Goal: Transaction & Acquisition: Book appointment/travel/reservation

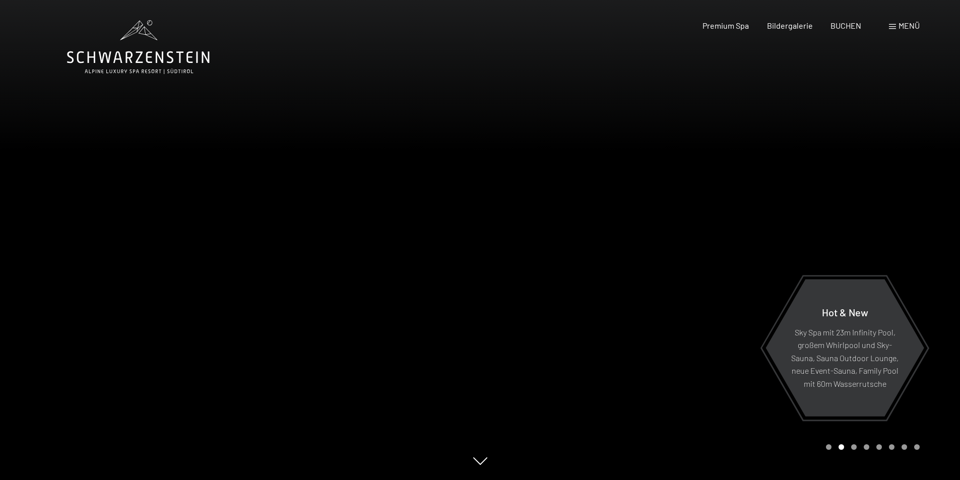
click at [719, 280] on div at bounding box center [720, 240] width 480 height 480
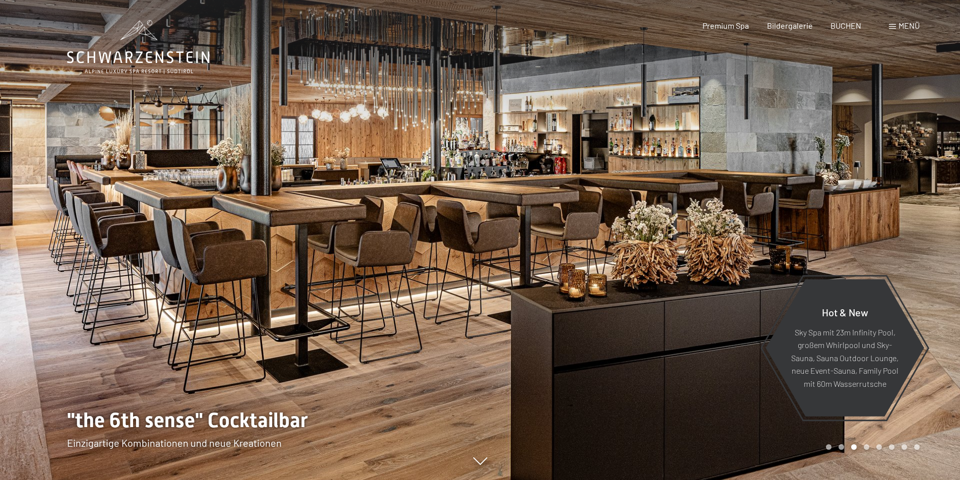
click at [719, 273] on div at bounding box center [720, 240] width 480 height 480
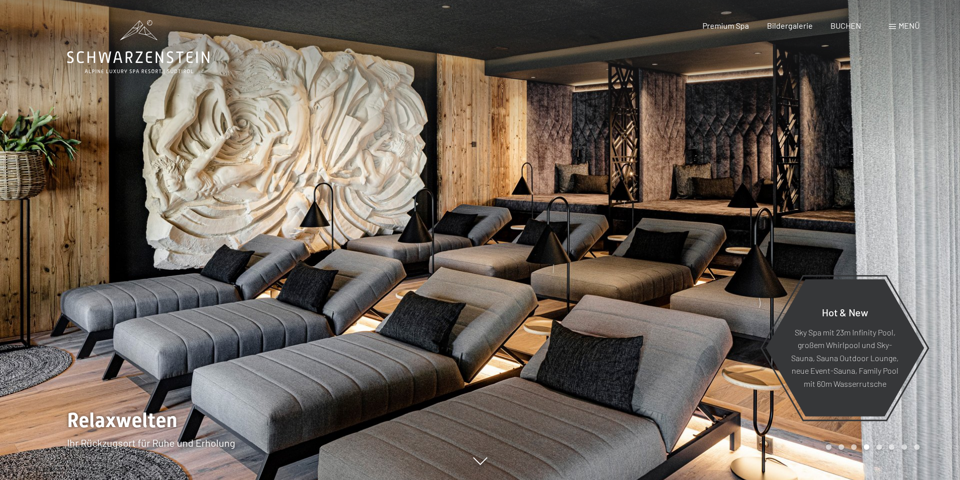
click at [719, 273] on div at bounding box center [720, 240] width 480 height 480
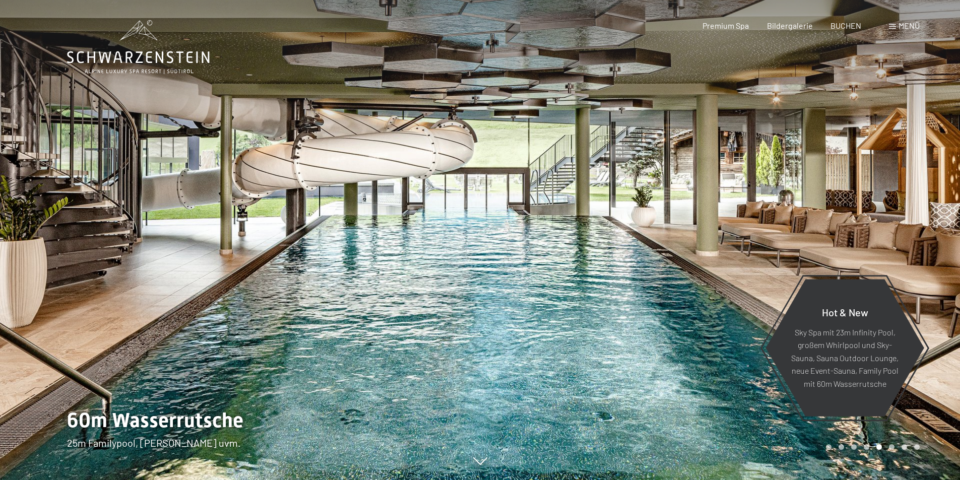
click at [719, 273] on div at bounding box center [720, 240] width 480 height 480
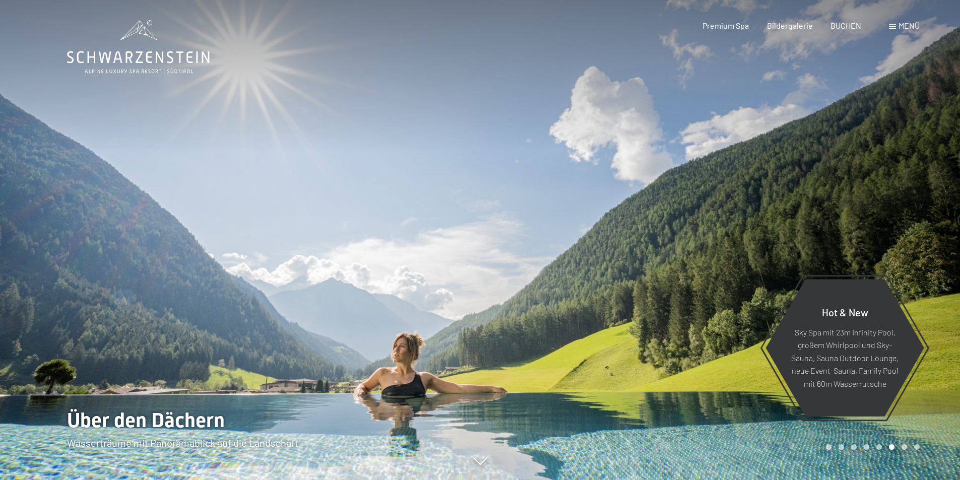
click at [719, 273] on div at bounding box center [720, 240] width 480 height 480
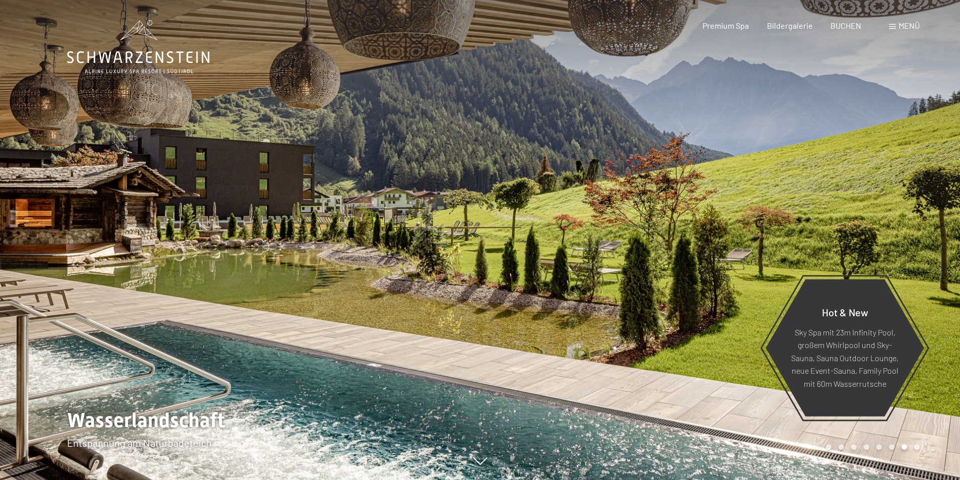
click at [719, 273] on div at bounding box center [720, 240] width 480 height 480
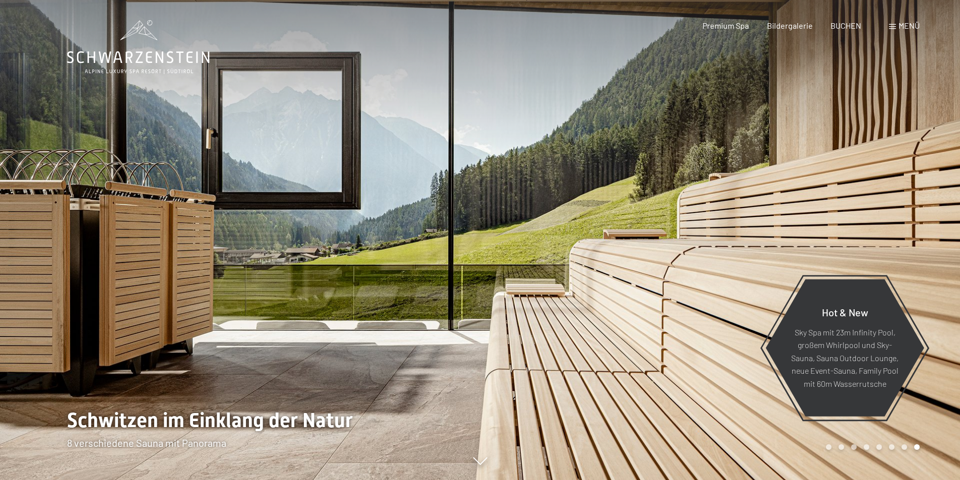
click at [719, 273] on div at bounding box center [720, 240] width 480 height 480
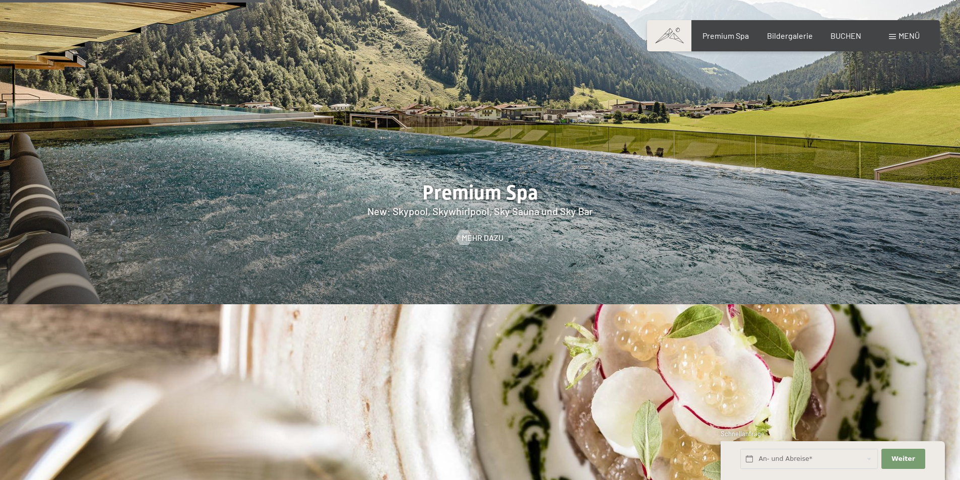
scroll to position [1764, 0]
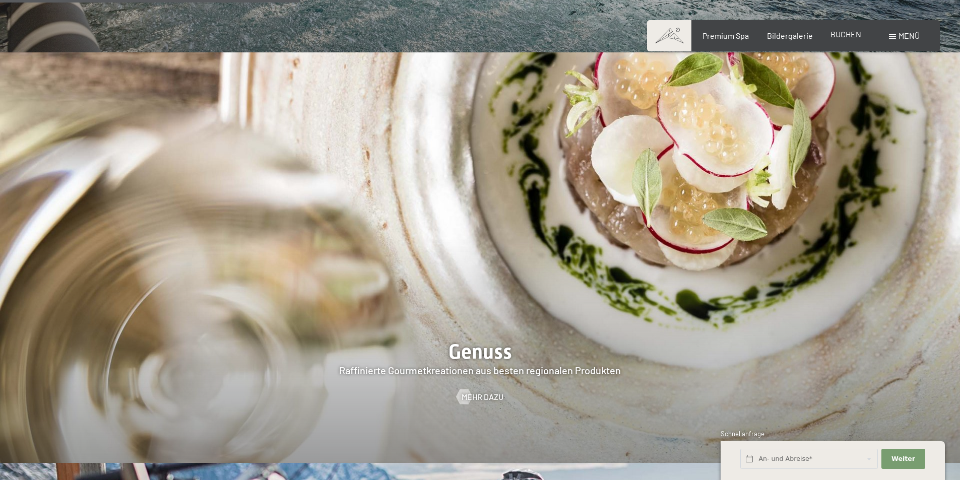
click at [847, 33] on span "BUCHEN" at bounding box center [845, 34] width 31 height 10
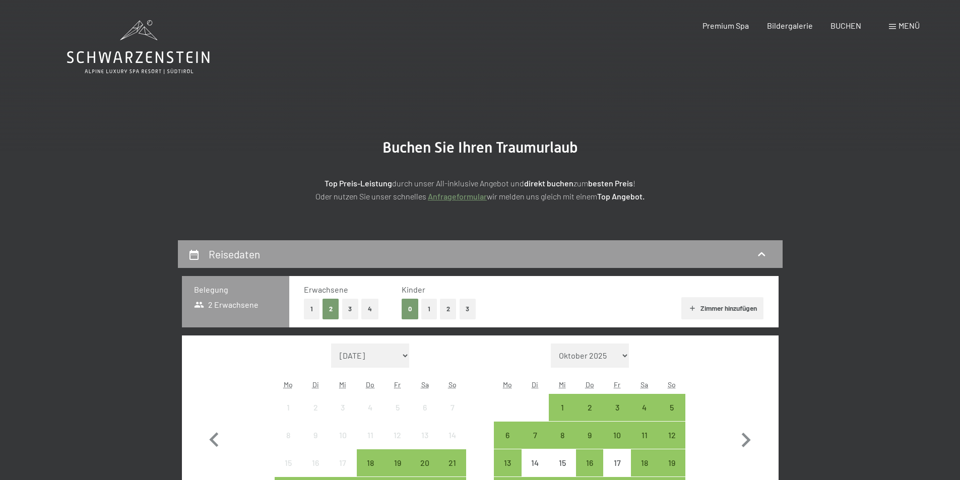
scroll to position [202, 0]
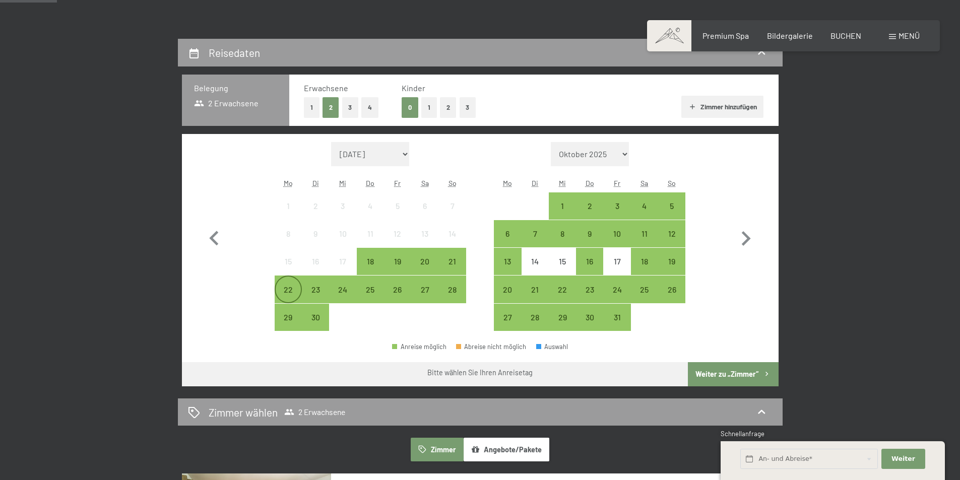
click at [284, 290] on div "22" at bounding box center [288, 298] width 25 height 25
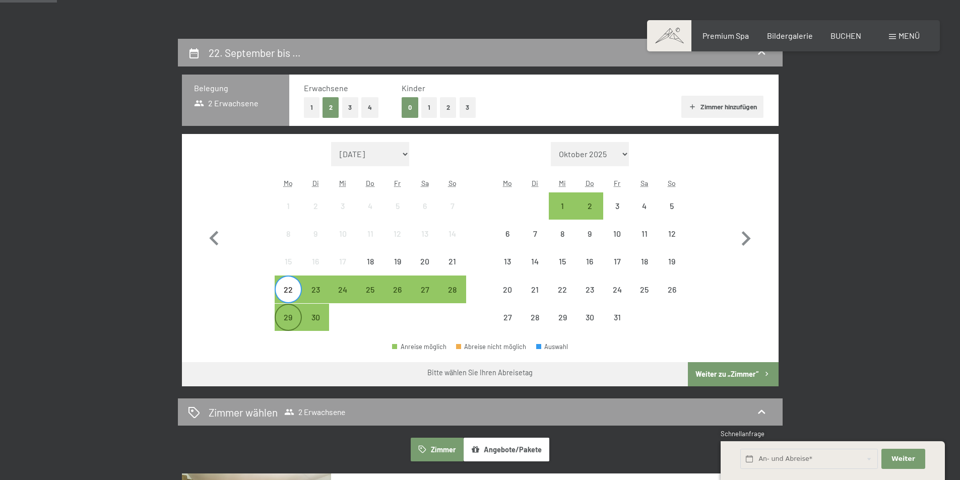
click at [285, 316] on div "29" at bounding box center [288, 325] width 25 height 25
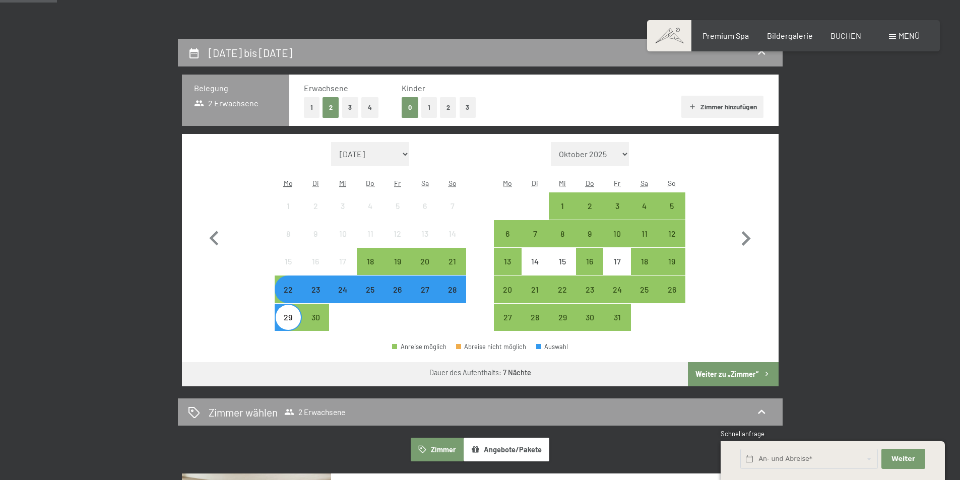
click at [744, 372] on button "Weiter zu „Zimmer“" at bounding box center [733, 374] width 90 height 24
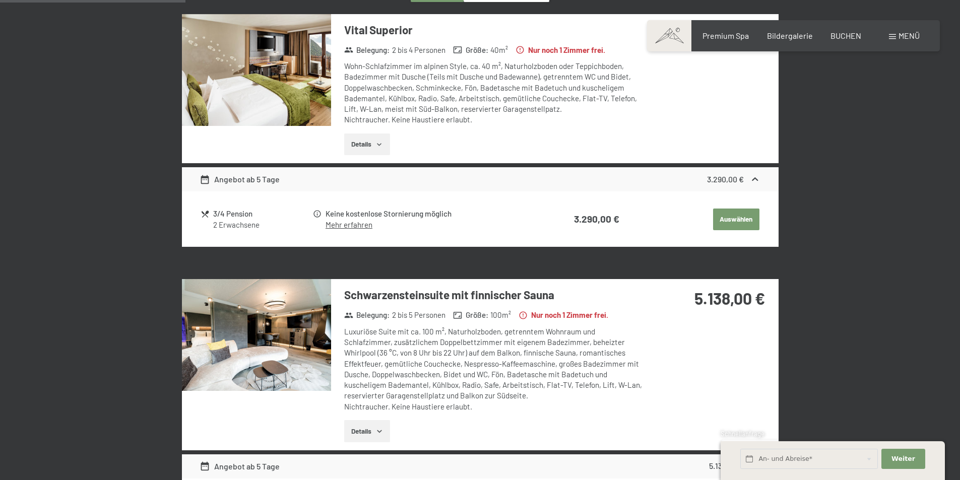
scroll to position [240, 0]
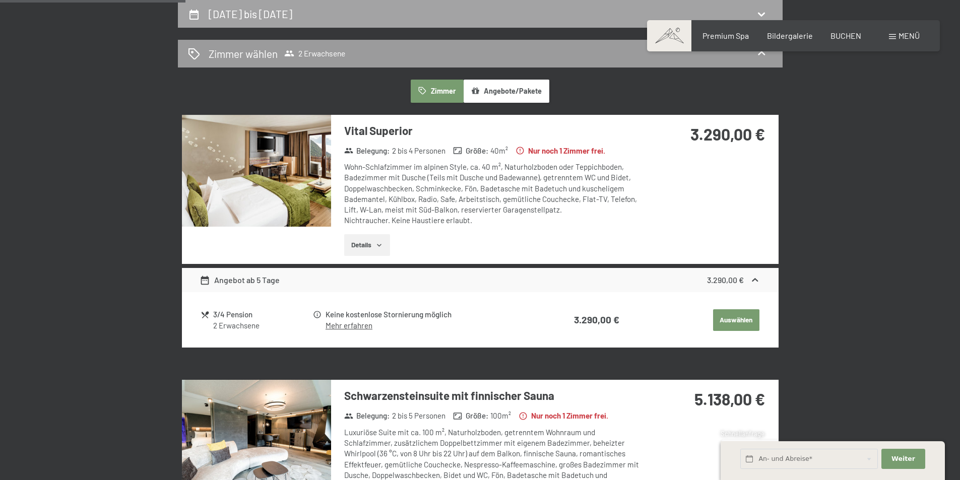
click at [282, 16] on h2 "[DATE] bis [DATE]" at bounding box center [251, 14] width 84 height 13
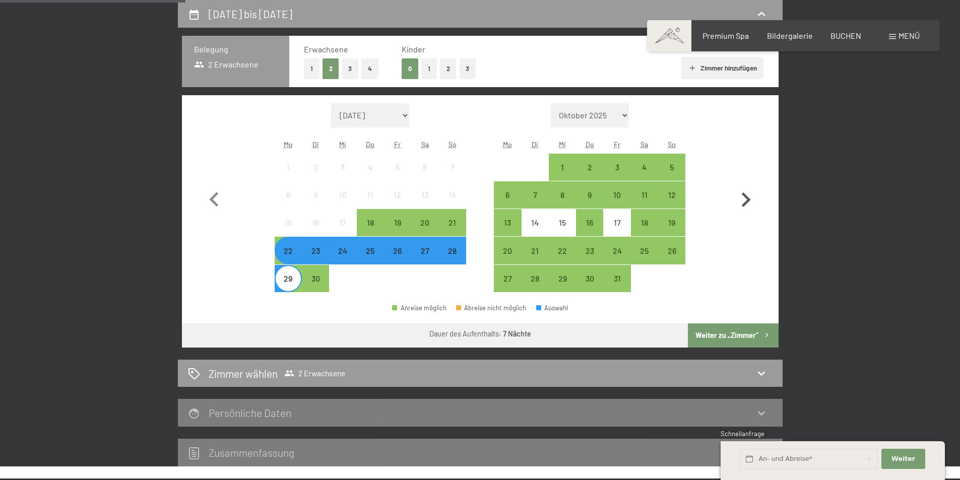
click at [745, 199] on icon "button" at bounding box center [745, 199] width 29 height 29
select select "[DATE]"
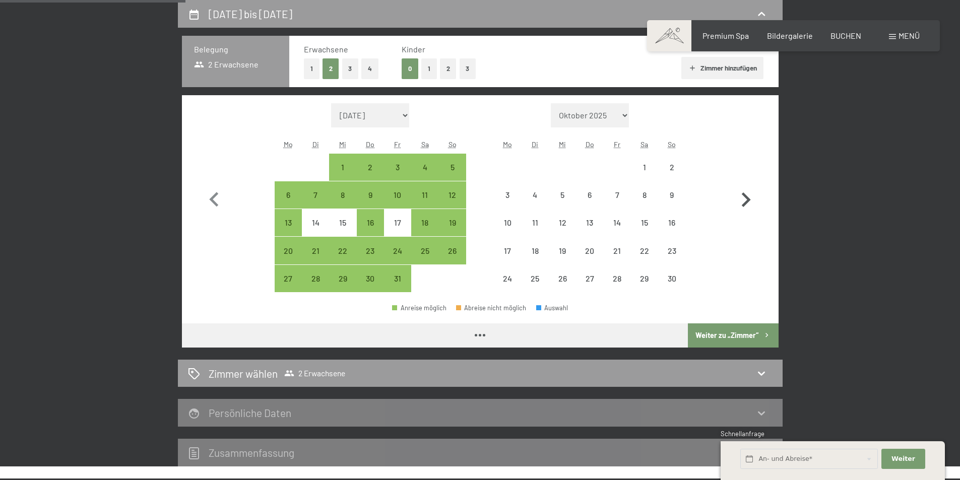
select select "[DATE]"
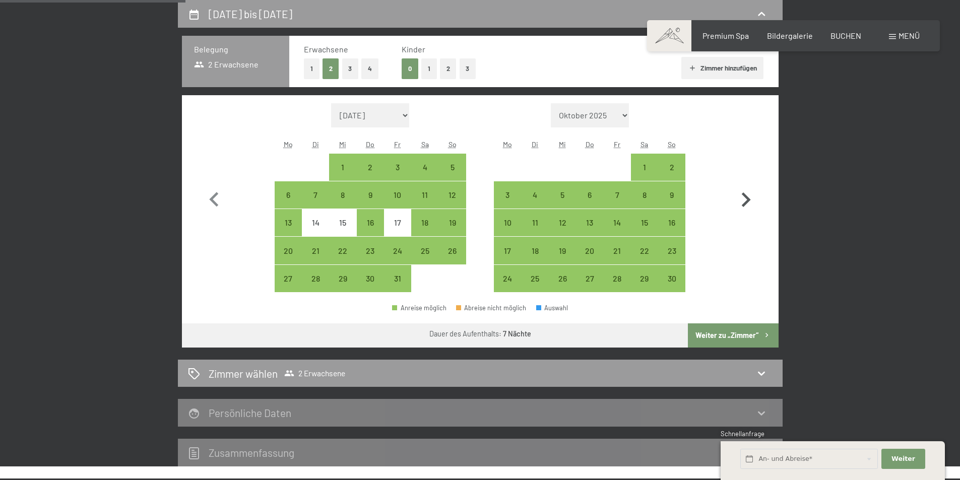
click at [746, 200] on icon "button" at bounding box center [745, 199] width 29 height 29
select select "[DATE]"
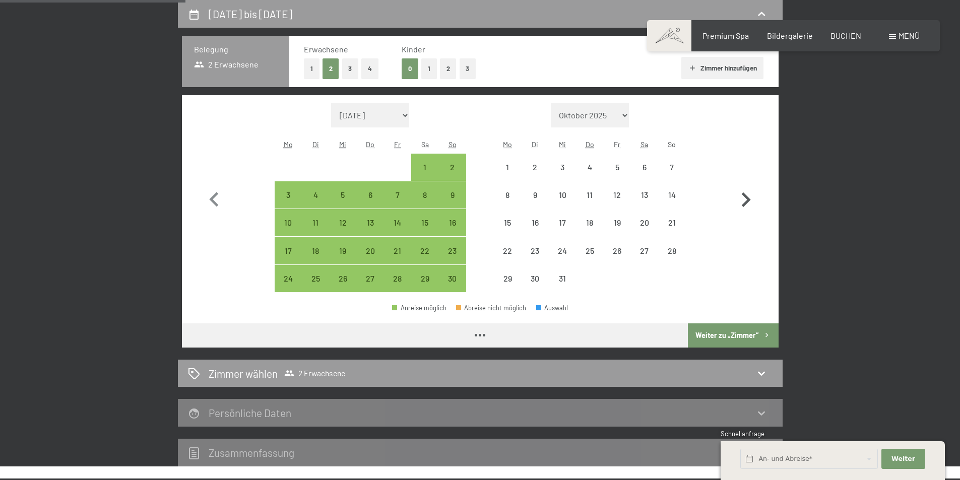
click at [746, 200] on icon "button" at bounding box center [745, 199] width 29 height 29
select select "[DATE]"
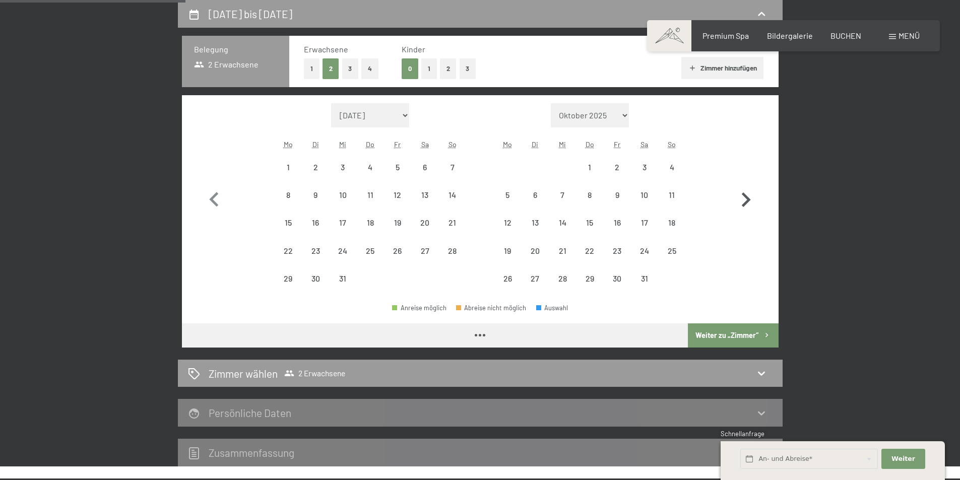
select select "[DATE]"
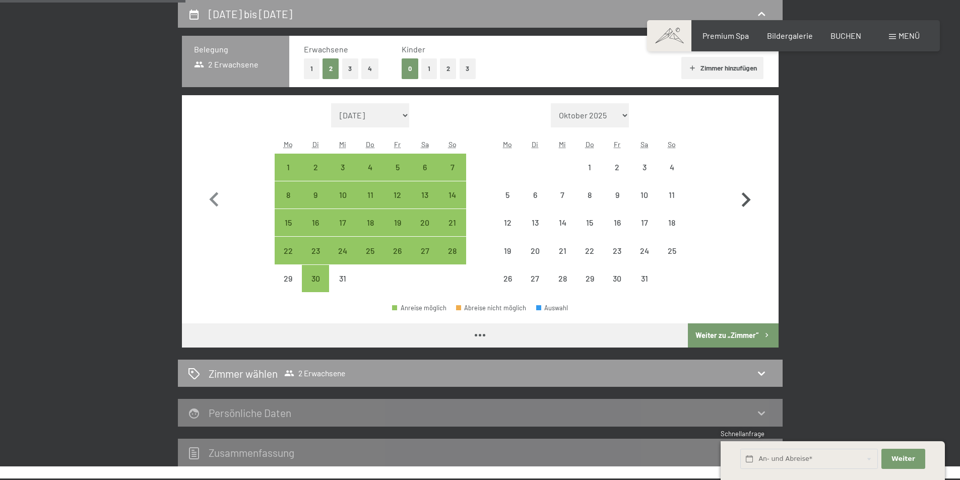
click at [746, 200] on icon "button" at bounding box center [745, 199] width 29 height 29
select select "[DATE]"
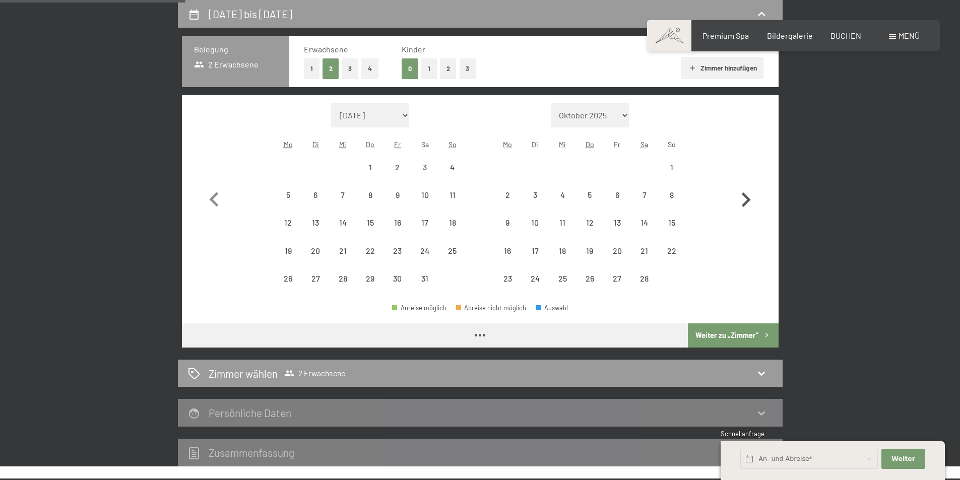
select select "[DATE]"
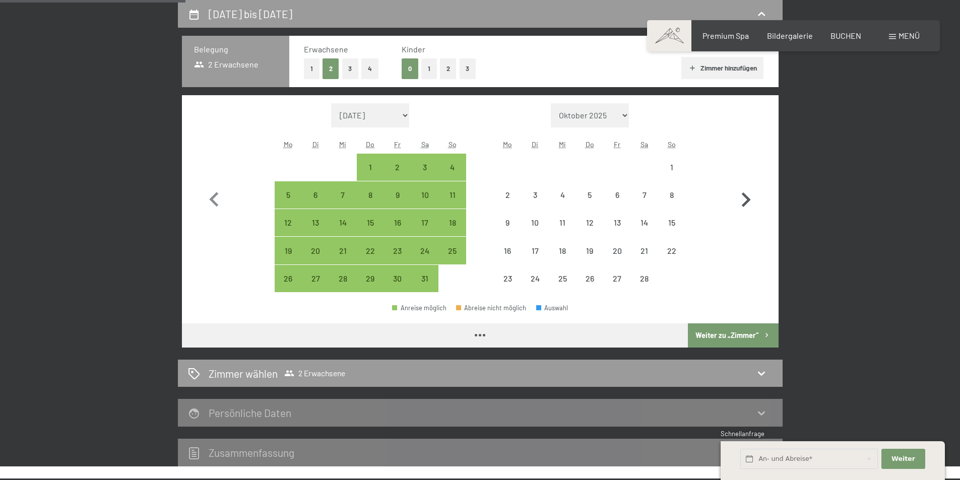
click at [746, 200] on icon "button" at bounding box center [745, 199] width 29 height 29
select select "[DATE]"
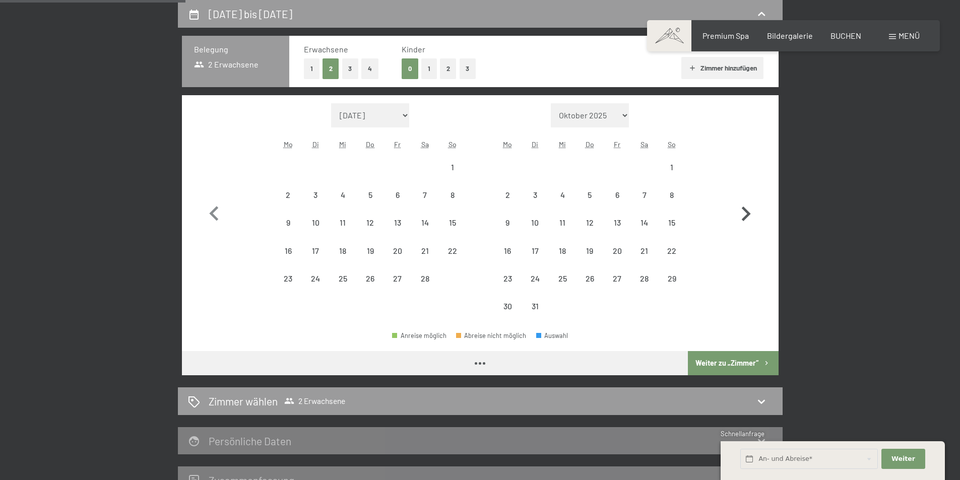
select select "[DATE]"
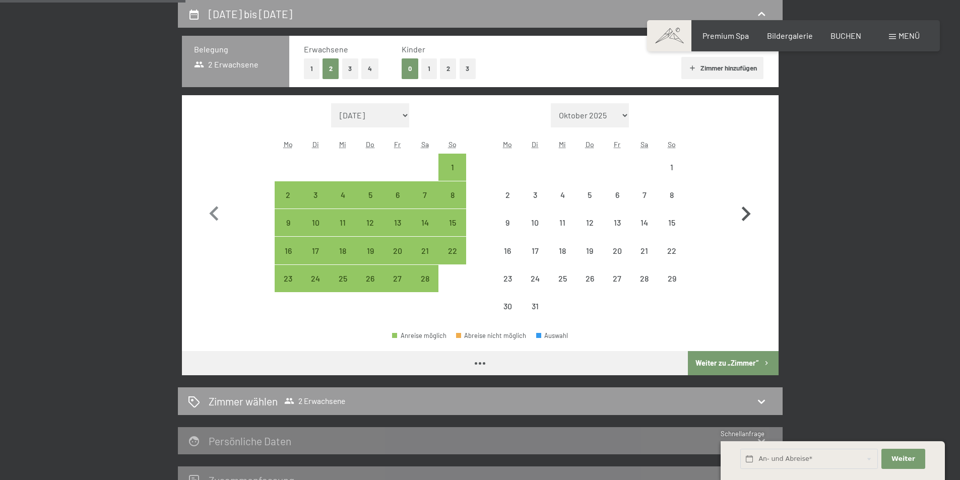
select select "[DATE]"
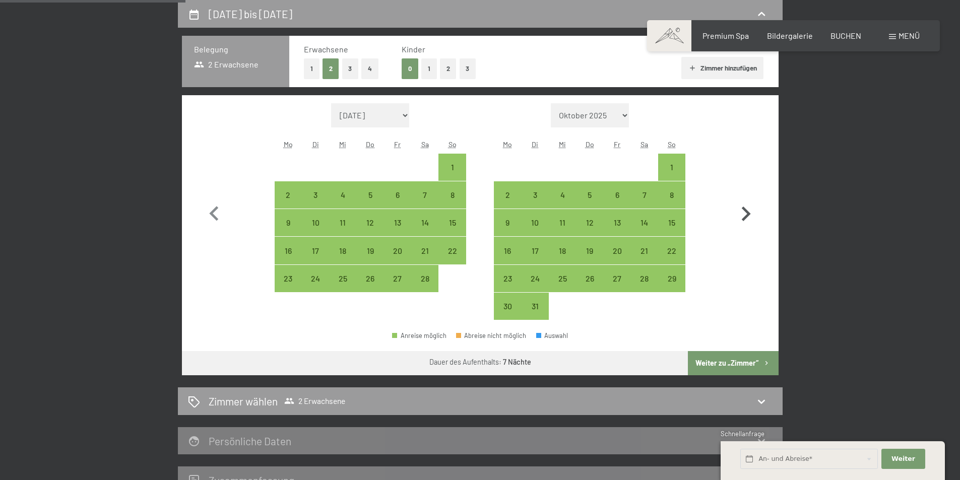
click at [746, 200] on icon "button" at bounding box center [745, 214] width 29 height 29
select select "[DATE]"
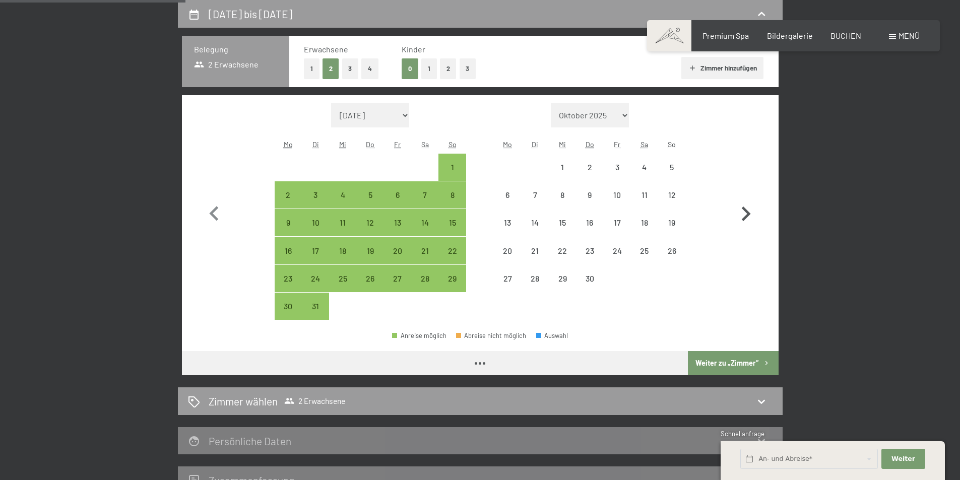
select select "[DATE]"
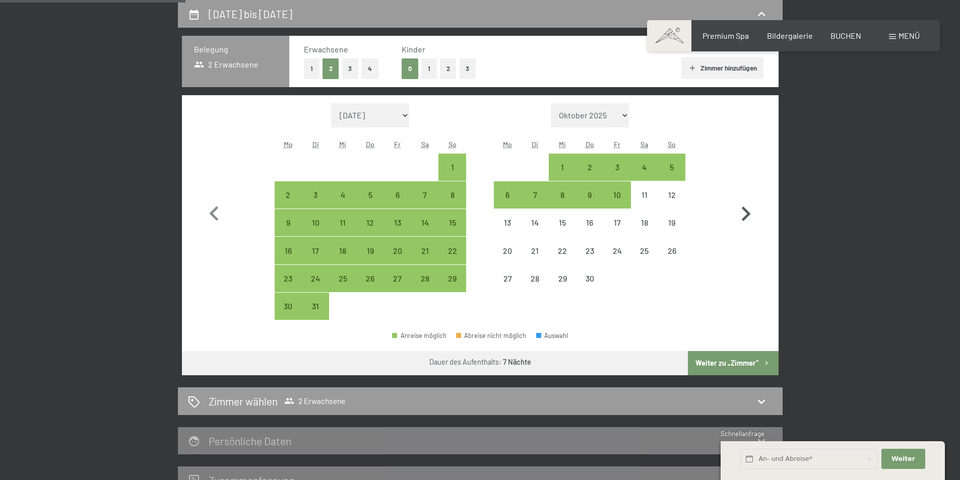
click at [746, 211] on icon "button" at bounding box center [746, 214] width 9 height 15
select select "[DATE]"
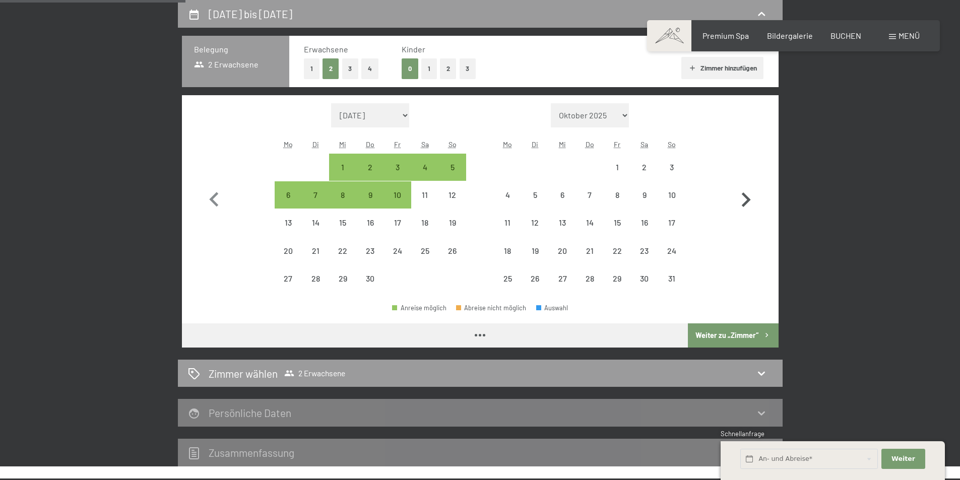
select select "[DATE]"
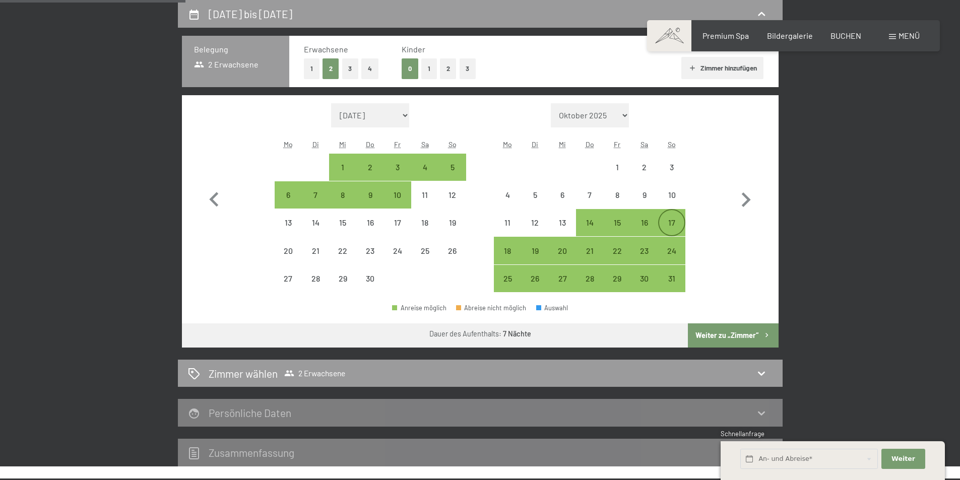
click at [669, 225] on div "17" at bounding box center [671, 231] width 25 height 25
select select "[DATE]"
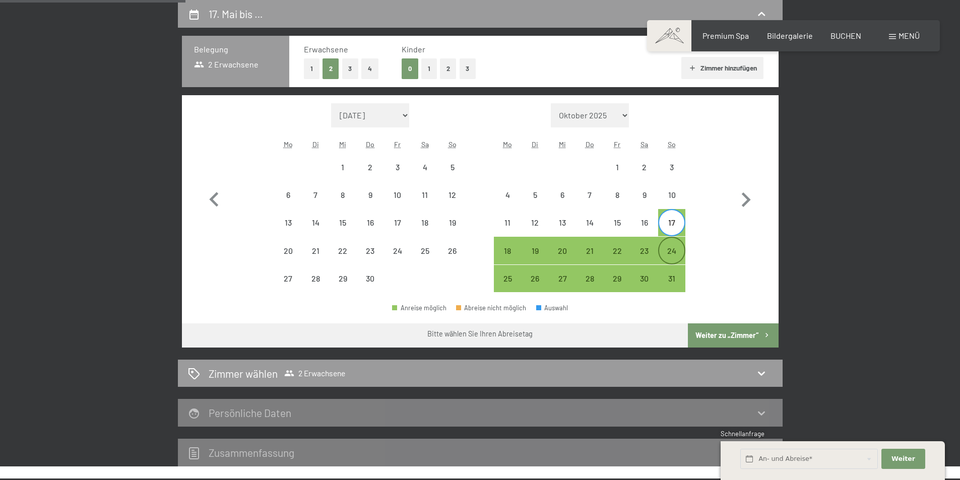
click at [673, 257] on div "24" at bounding box center [671, 259] width 25 height 25
select select "[DATE]"
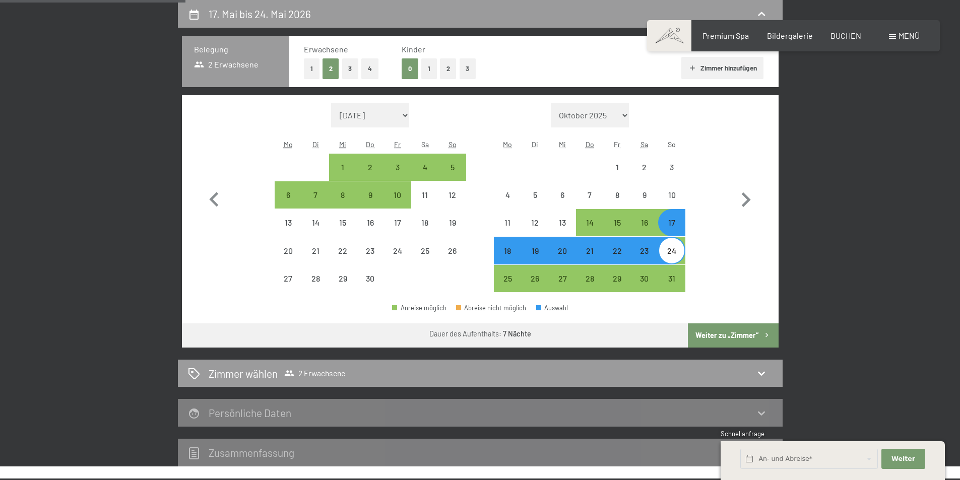
click at [725, 332] on button "Weiter zu „Zimmer“" at bounding box center [733, 336] width 90 height 24
select select "[DATE]"
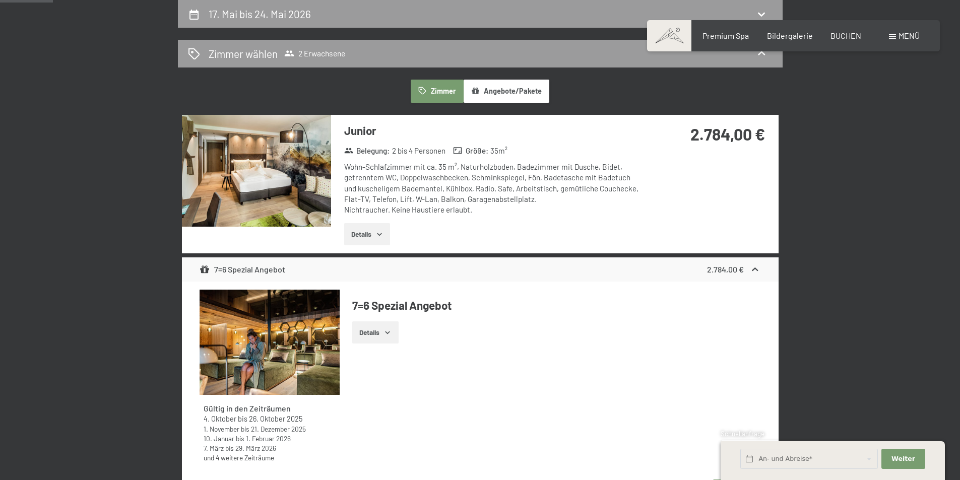
click at [369, 232] on button "Details" at bounding box center [367, 234] width 46 height 22
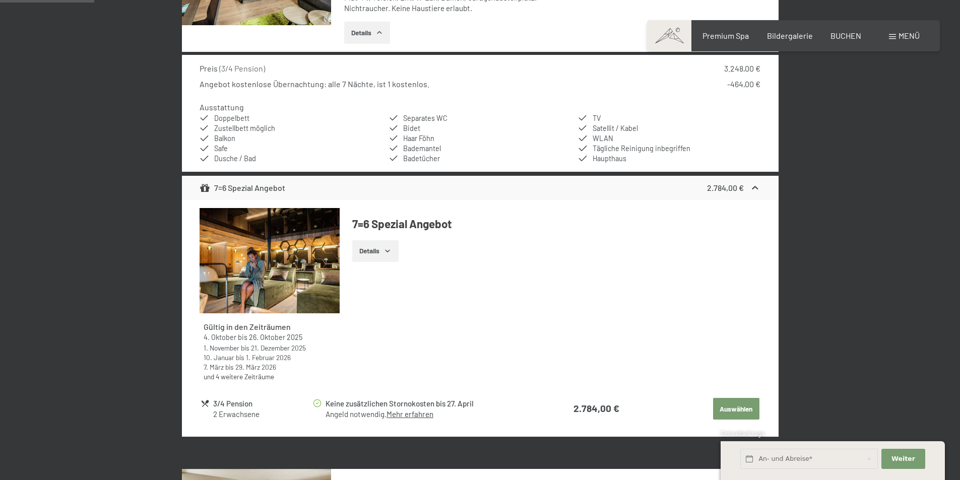
scroll to position [492, 0]
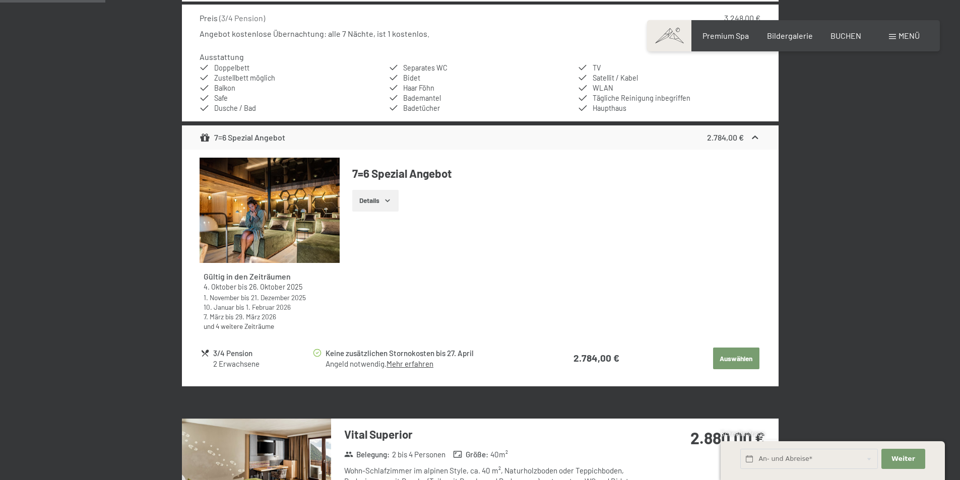
click at [377, 202] on button "Details" at bounding box center [375, 201] width 46 height 22
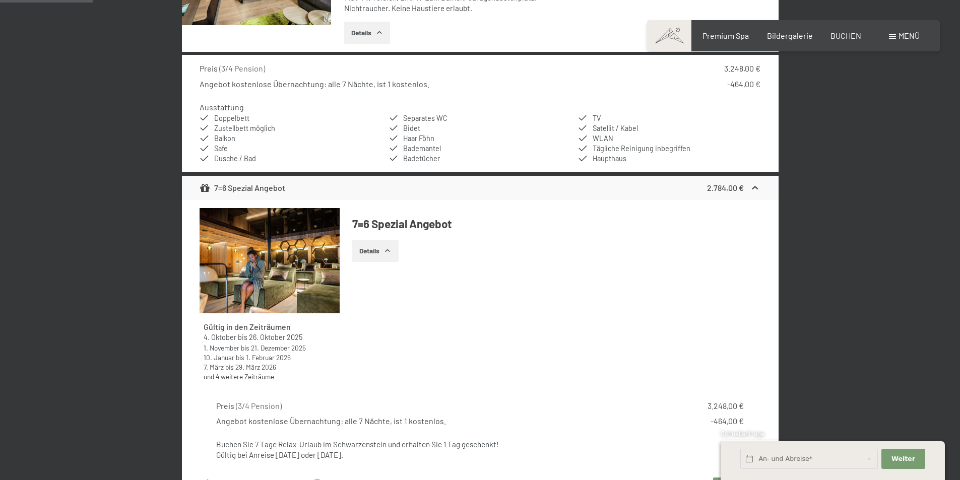
scroll to position [543, 0]
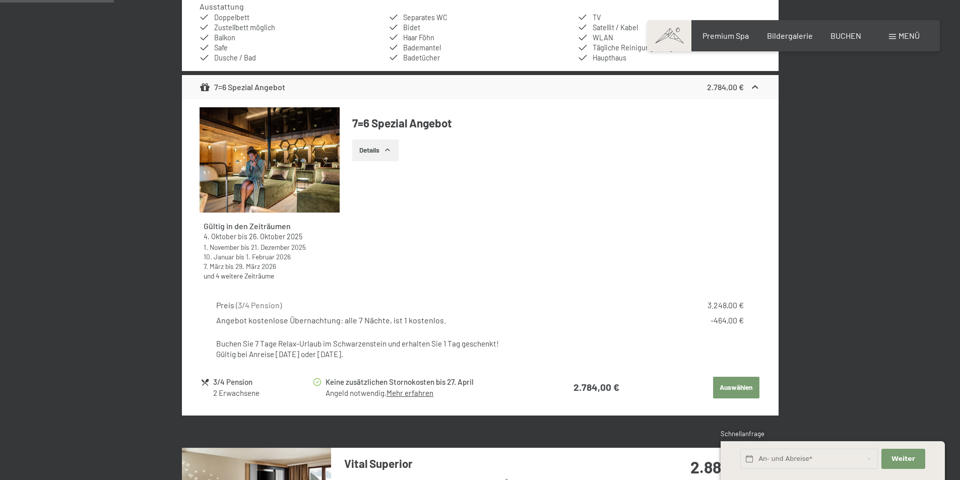
click at [751, 386] on button "Auswählen" at bounding box center [736, 388] width 46 height 22
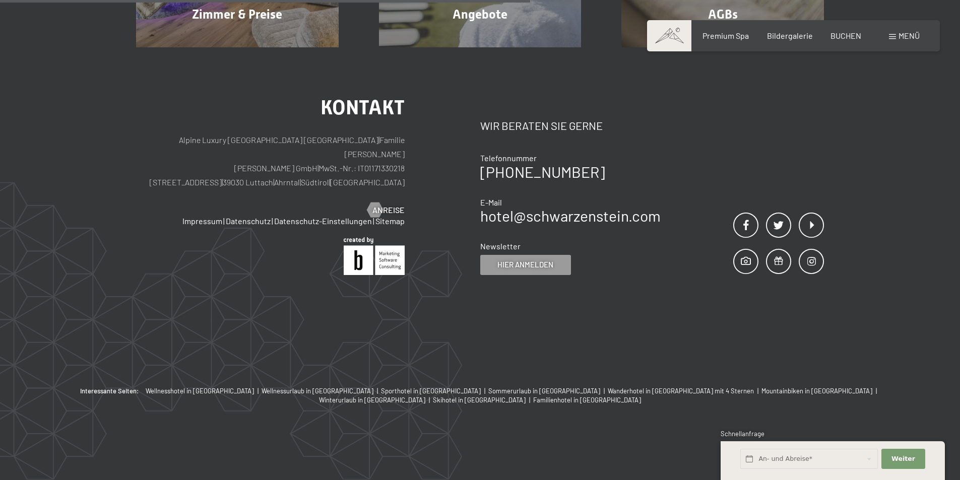
scroll to position [240, 0]
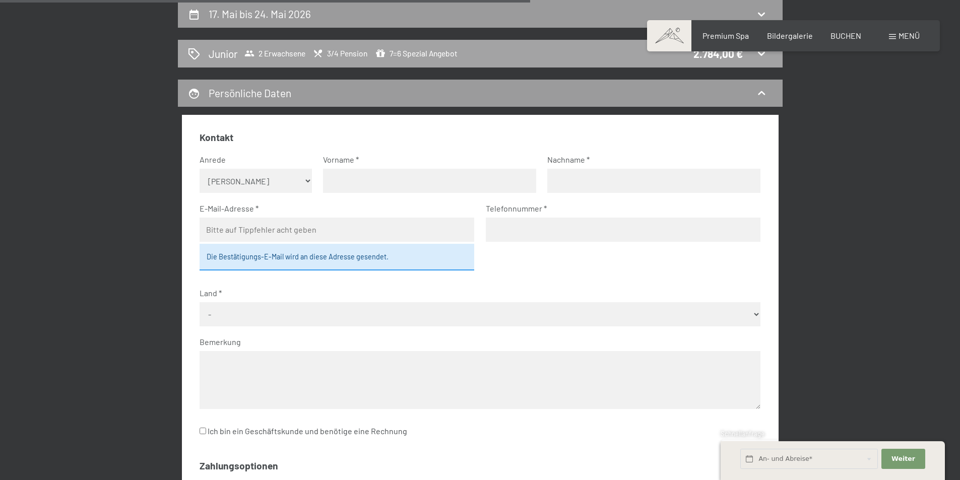
click at [342, 50] on span "3/4 Pension" at bounding box center [340, 53] width 54 height 10
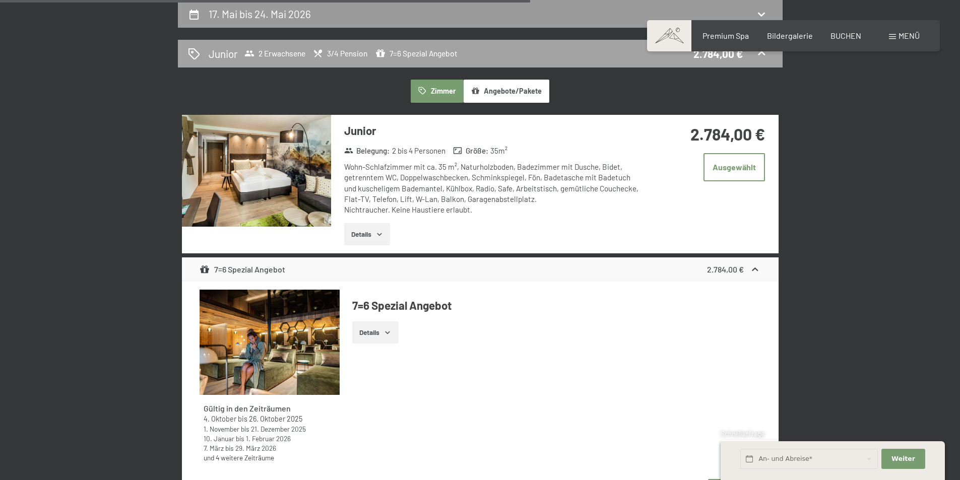
click at [341, 54] on span "3/4 Pension" at bounding box center [340, 53] width 54 height 10
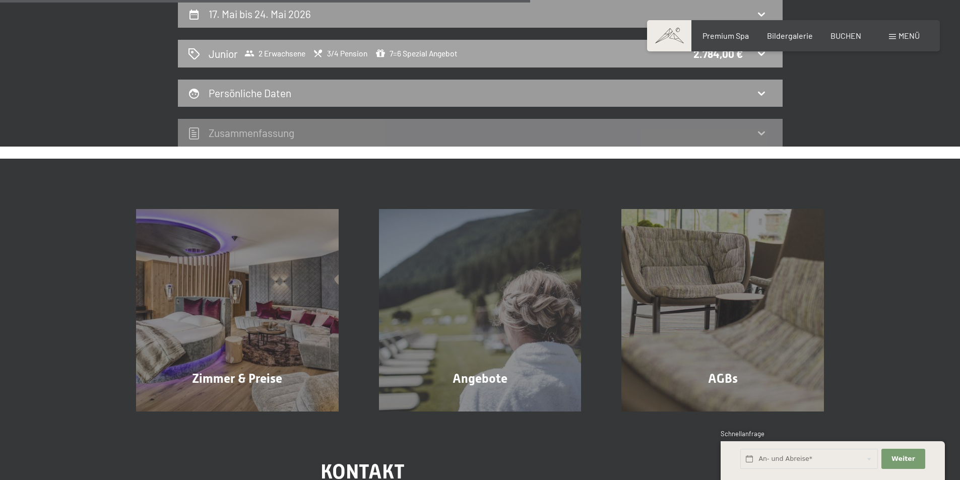
click at [341, 54] on span "3/4 Pension" at bounding box center [340, 53] width 54 height 10
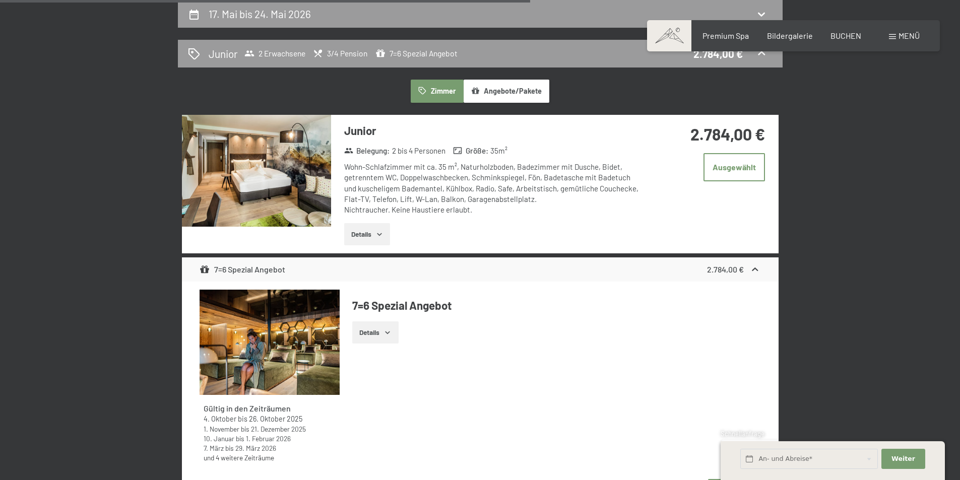
click at [367, 233] on button "Details" at bounding box center [367, 234] width 46 height 22
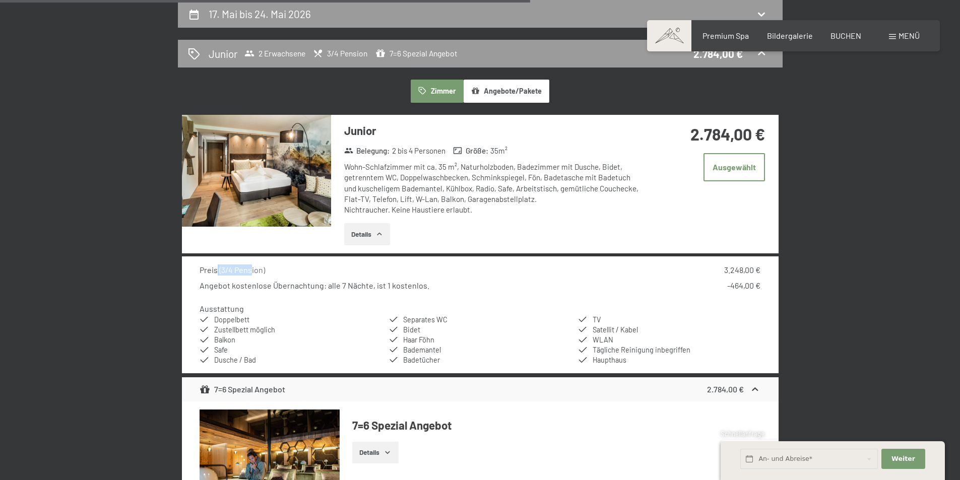
drag, startPoint x: 217, startPoint y: 269, endPoint x: 251, endPoint y: 271, distance: 34.3
click at [251, 271] on div "Preis ( 3/4 Pension )" at bounding box center [233, 270] width 66 height 11
click at [252, 271] on span "( 3/4 Pension )" at bounding box center [242, 270] width 46 height 10
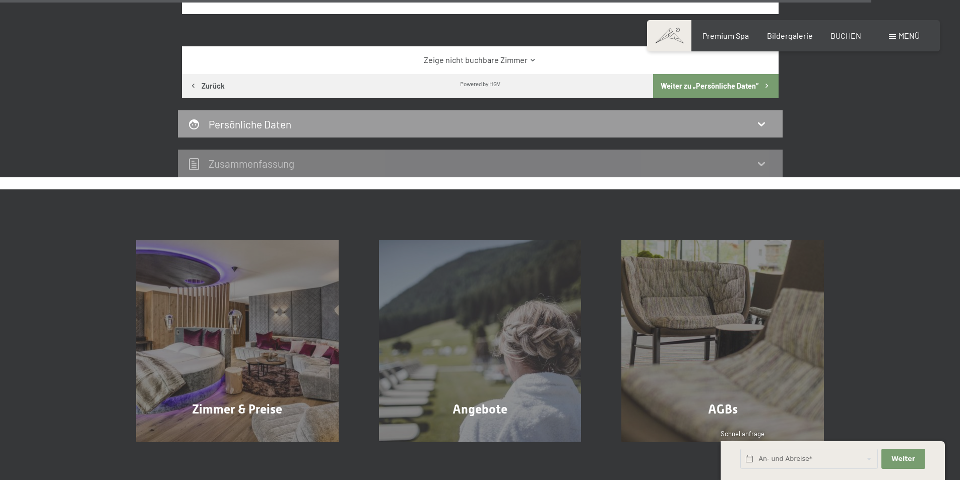
scroll to position [4171, 0]
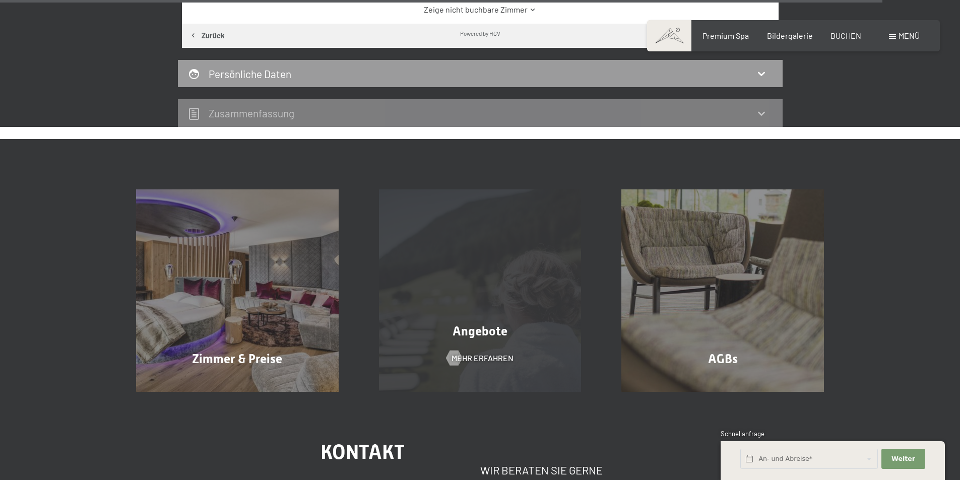
click at [448, 288] on div "Angebote Mehr erfahren" at bounding box center [480, 290] width 243 height 203
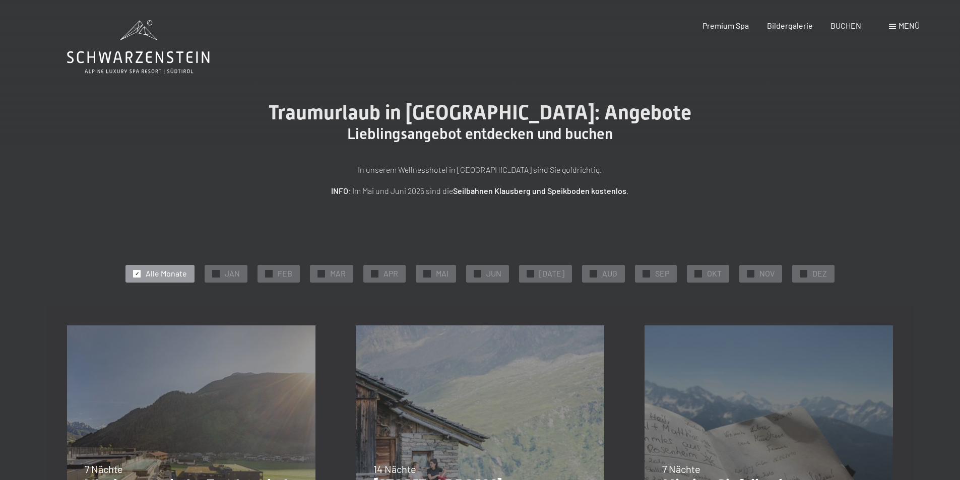
click at [911, 23] on span "Menü" at bounding box center [908, 26] width 21 height 10
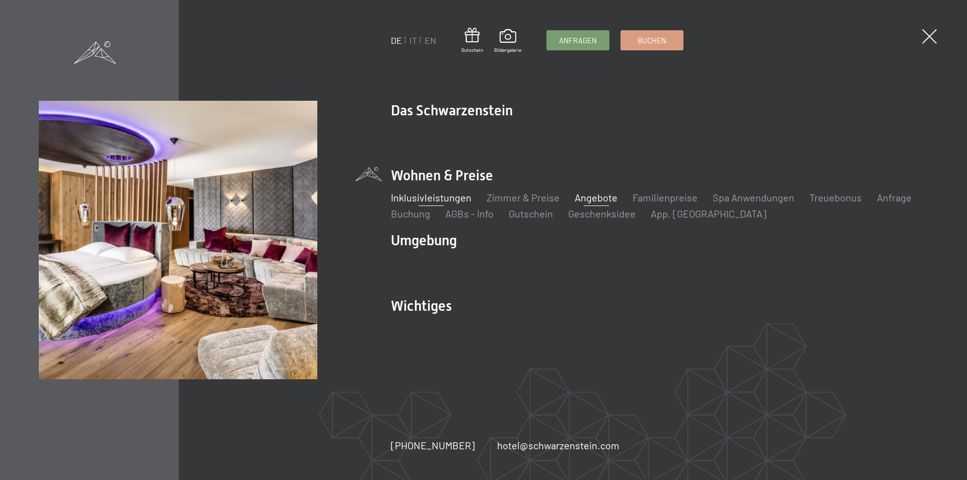
click at [416, 196] on link "Inklusivleistungen" at bounding box center [431, 197] width 81 height 12
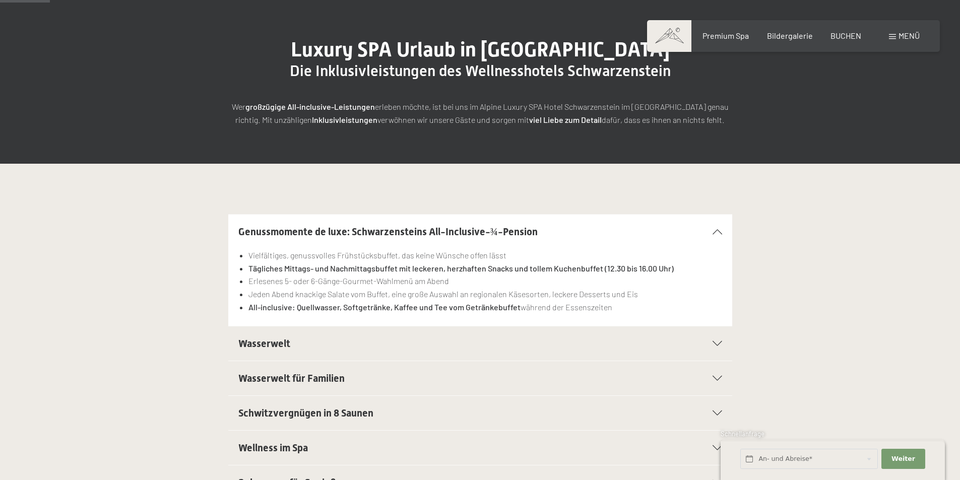
scroll to position [202, 0]
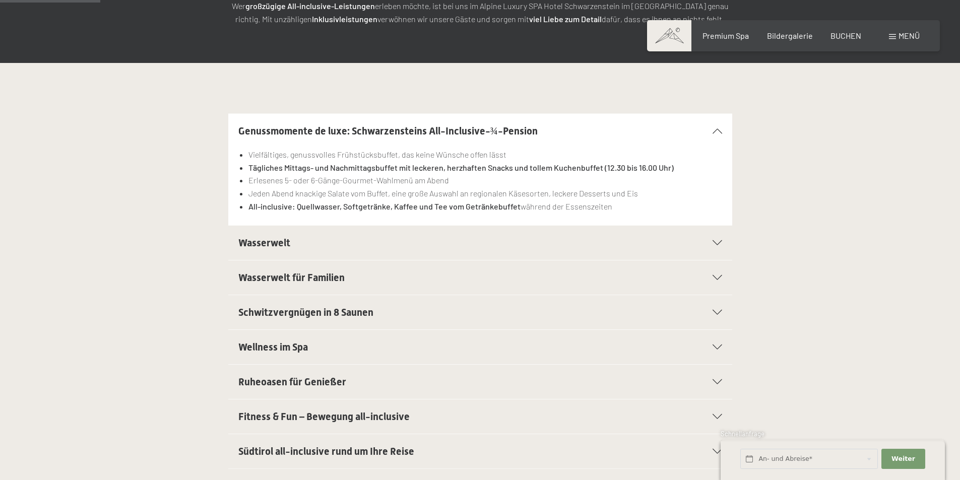
click at [720, 240] on div "Wasserwelt" at bounding box center [480, 243] width 484 height 34
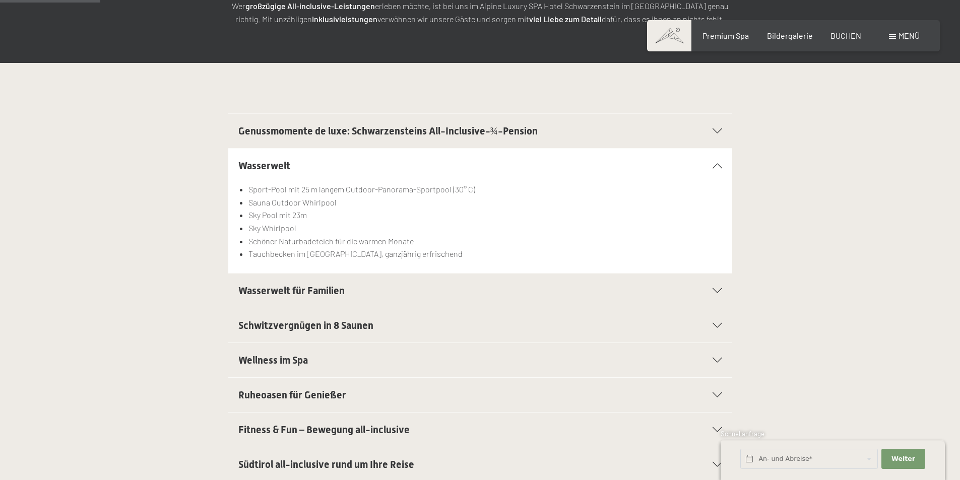
click at [718, 292] on icon at bounding box center [718, 290] width 10 height 5
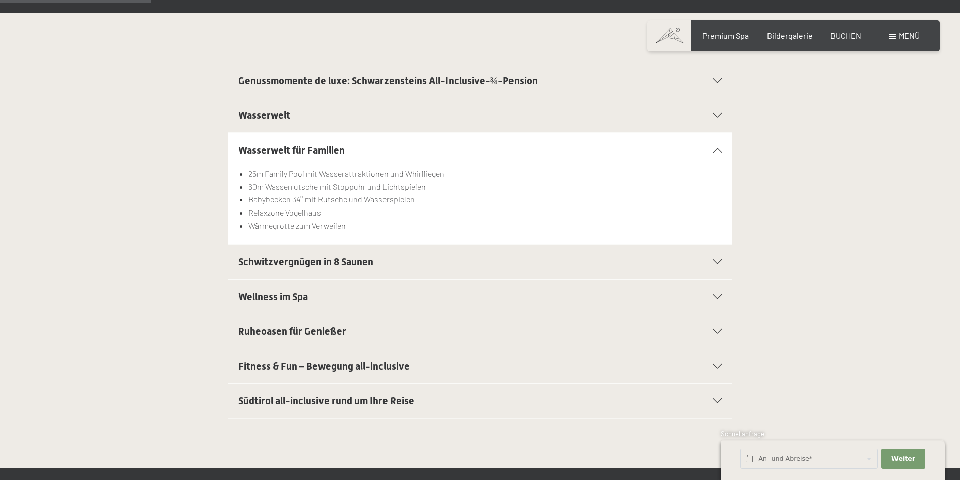
scroll to position [302, 0]
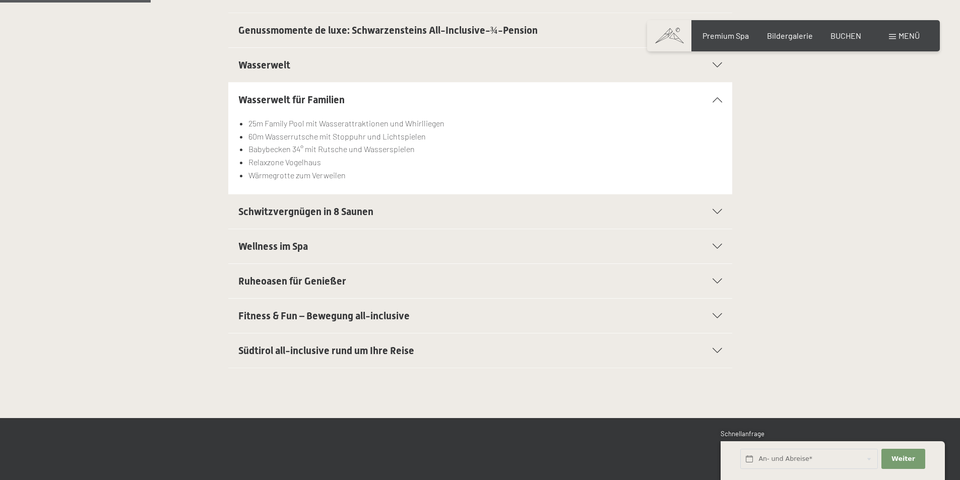
click at [715, 214] on icon at bounding box center [718, 211] width 10 height 5
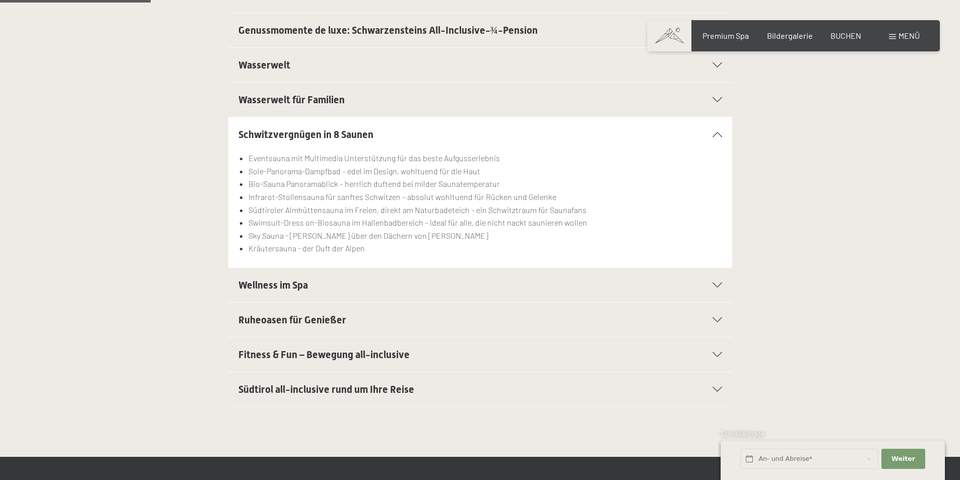
click at [720, 283] on icon at bounding box center [718, 285] width 10 height 5
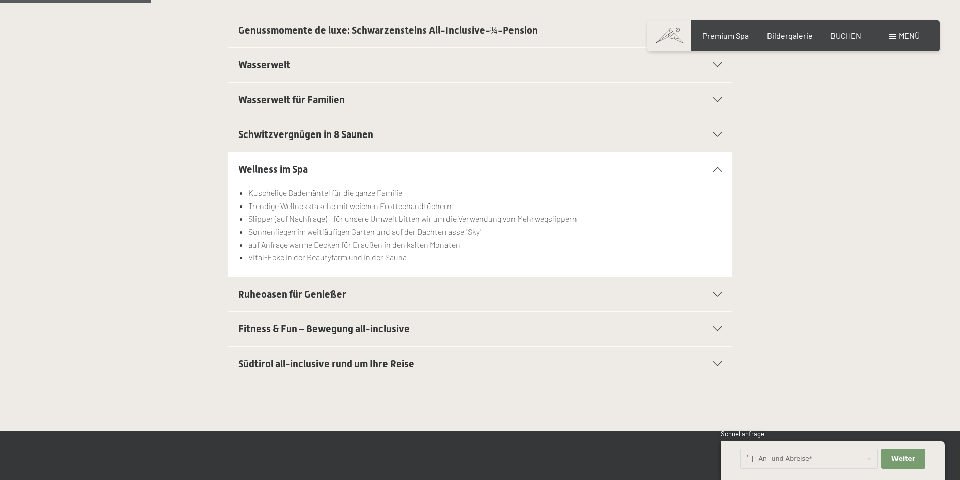
click at [722, 291] on div "Ruheoasen für Genießer" at bounding box center [480, 294] width 484 height 34
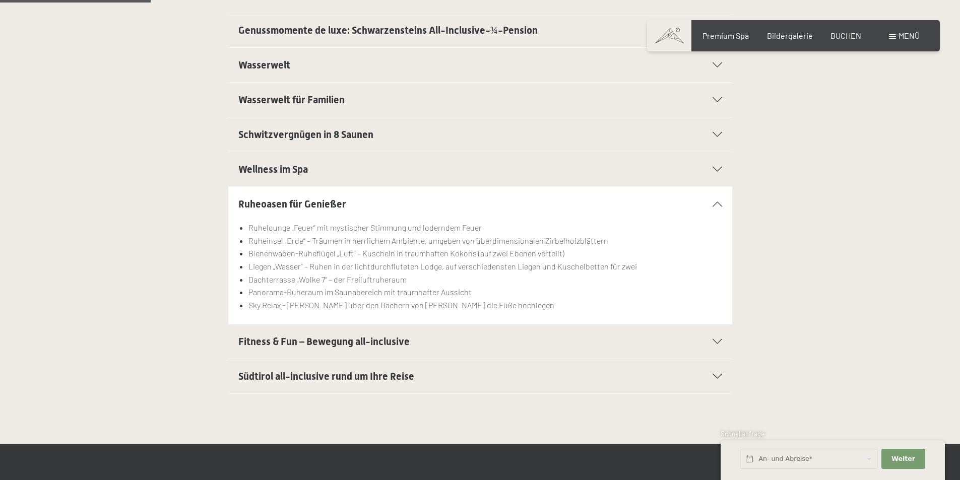
click at [721, 343] on icon at bounding box center [718, 341] width 10 height 5
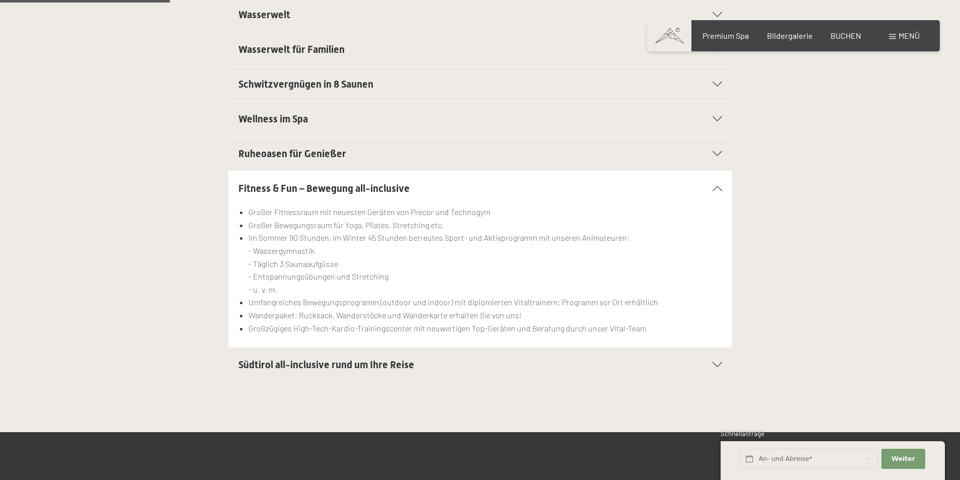
scroll to position [403, 0]
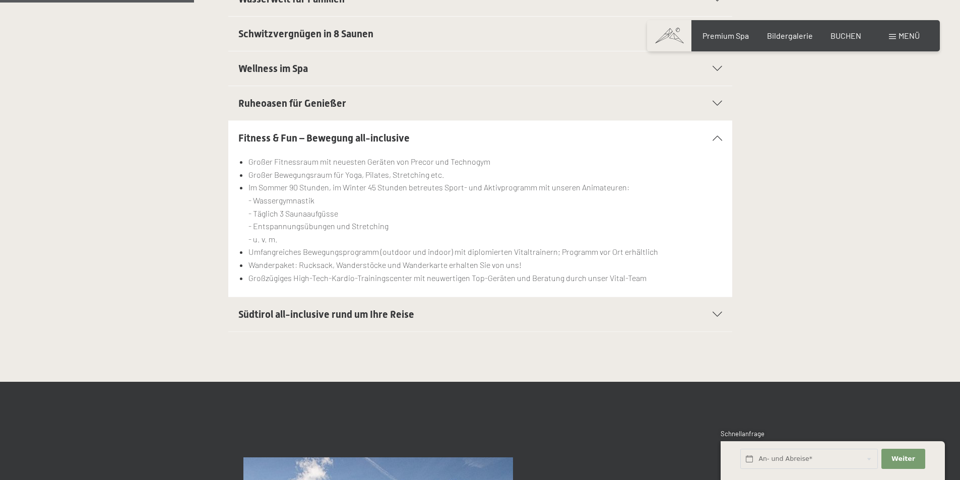
click at [714, 315] on icon at bounding box center [718, 314] width 10 height 5
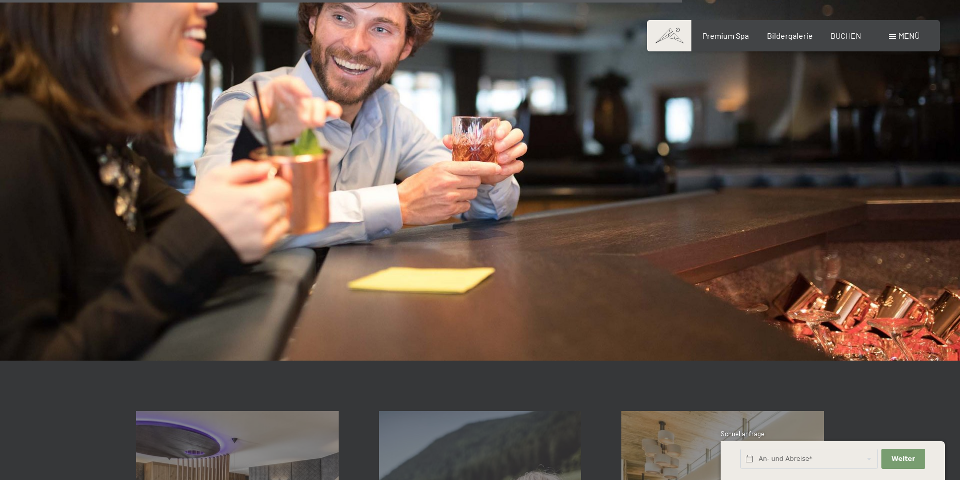
scroll to position [1663, 0]
